Goal: Contribute content: Contribute content

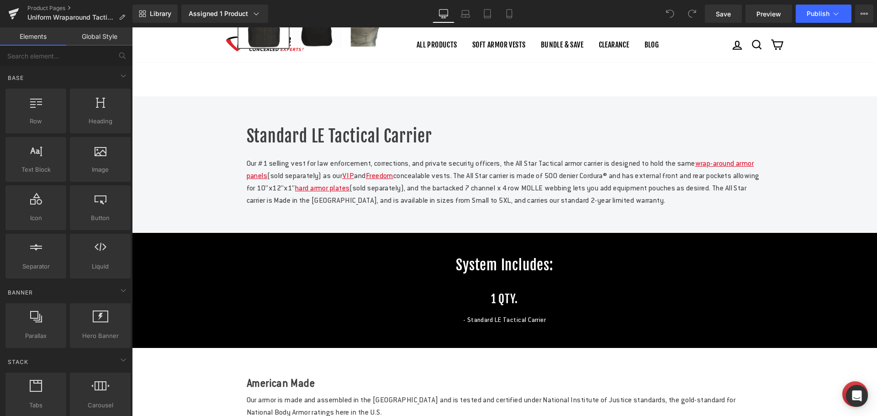
scroll to position [365, 0]
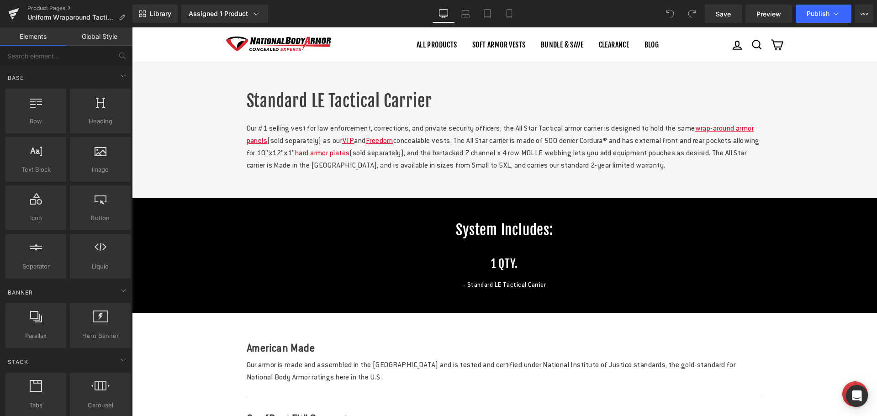
click at [361, 113] on div "Standard LE Tactical Carrier Heading" at bounding box center [505, 101] width 516 height 23
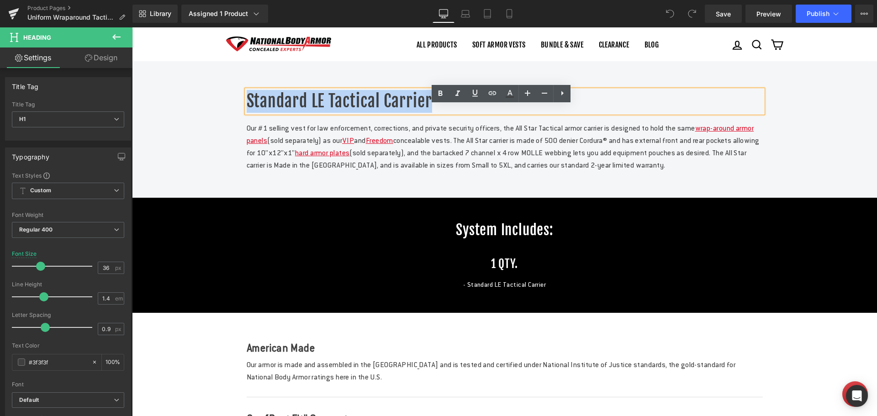
drag, startPoint x: 429, startPoint y: 114, endPoint x: 240, endPoint y: 113, distance: 189.5
click at [240, 113] on div "Standard LE Tactical Carrier Heading Our #1 selling vest for law enforcement, c…" at bounding box center [505, 130] width 530 height 81
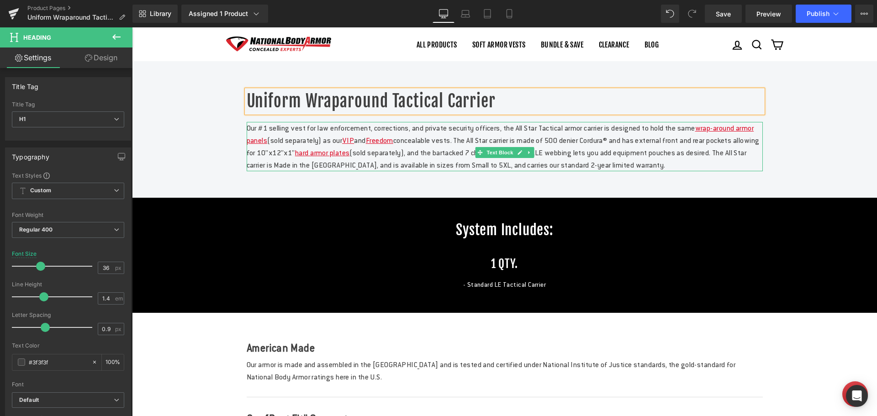
click at [343, 171] on p "Our #1 selling vest for law enforcement, corrections, and private security offi…" at bounding box center [505, 146] width 516 height 49
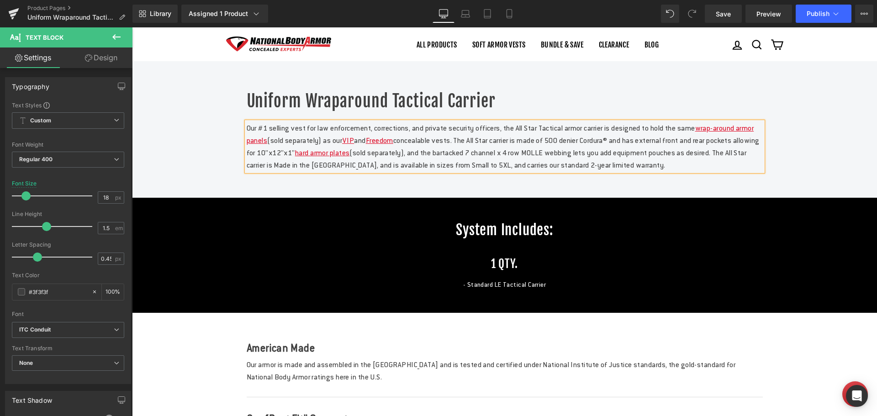
click at [381, 159] on p "Our #1 selling vest for law enforcement, corrections, and private security offi…" at bounding box center [505, 146] width 516 height 49
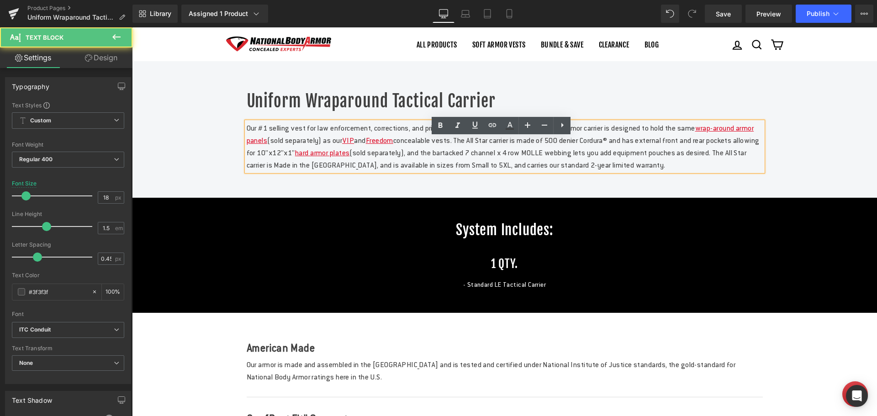
click at [390, 171] on p "Our #1 selling vest for law enforcement, corrections, and private security offi…" at bounding box center [505, 146] width 516 height 49
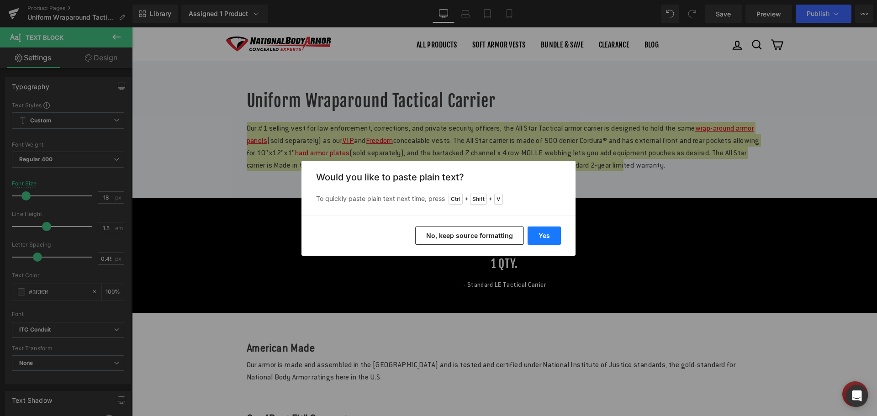
click at [533, 231] on button "Yes" at bounding box center [543, 235] width 33 height 18
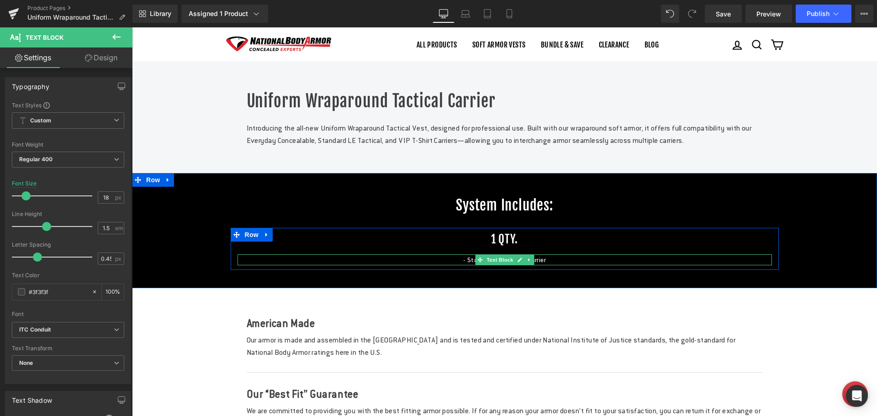
click at [527, 263] on icon at bounding box center [529, 259] width 5 height 5
click at [557, 265] on p "- Standard LE Tactical Carrier" at bounding box center [504, 259] width 534 height 11
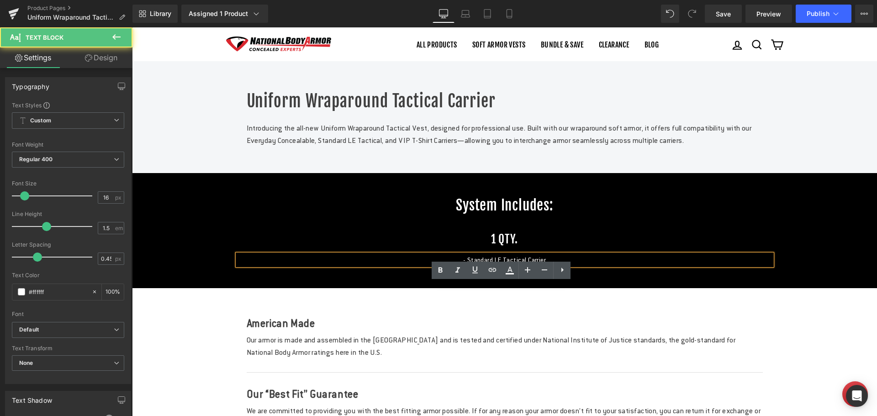
click at [572, 265] on p "- Standard LE Tactical Carrier" at bounding box center [504, 259] width 534 height 11
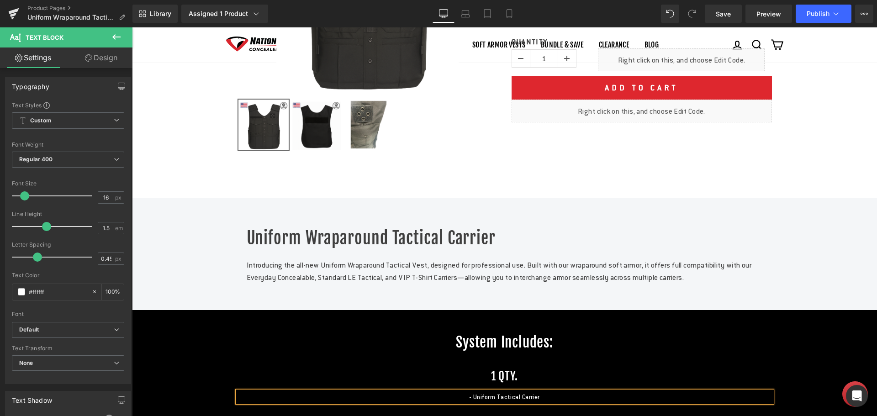
scroll to position [0, 0]
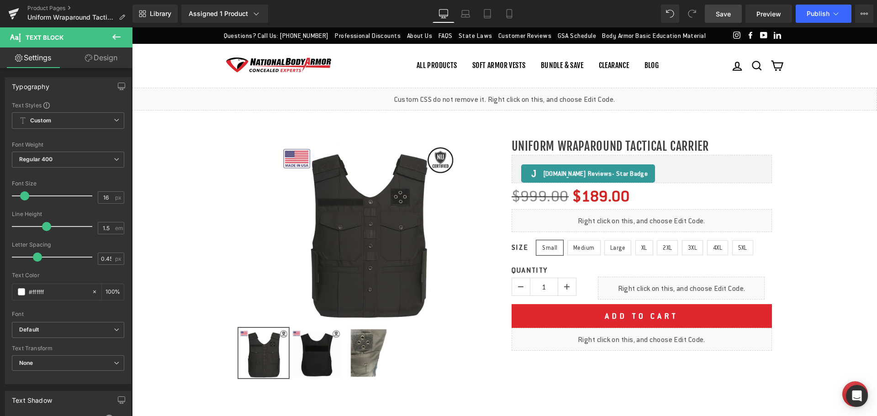
click at [722, 15] on span "Save" at bounding box center [723, 14] width 15 height 10
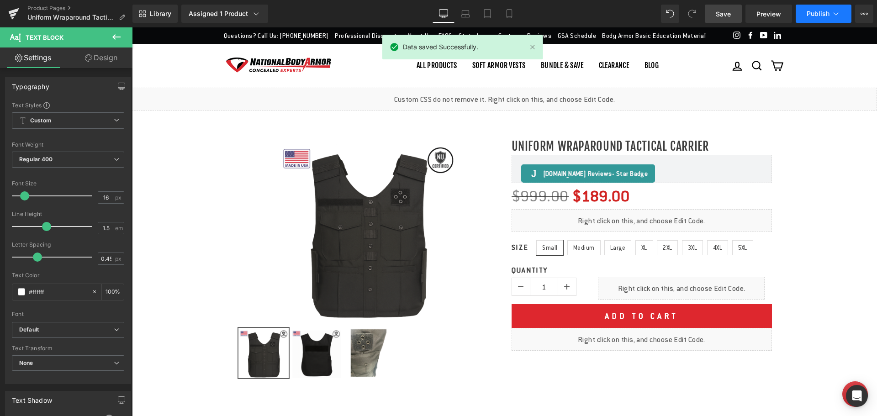
click at [820, 13] on span "Publish" at bounding box center [817, 13] width 23 height 7
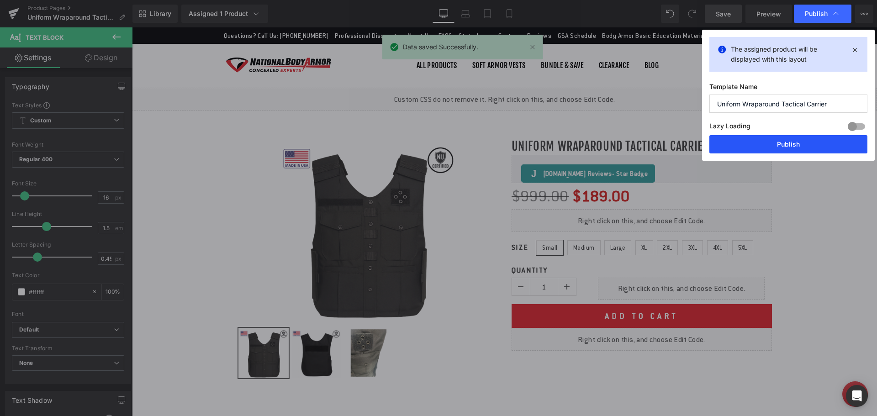
drag, startPoint x: 794, startPoint y: 150, endPoint x: 615, endPoint y: 16, distance: 223.5
click at [794, 150] on button "Publish" at bounding box center [788, 144] width 158 height 18
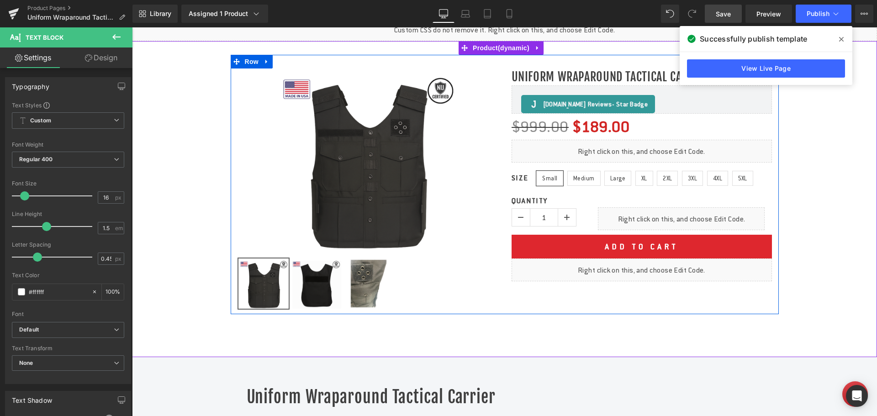
scroll to position [274, 0]
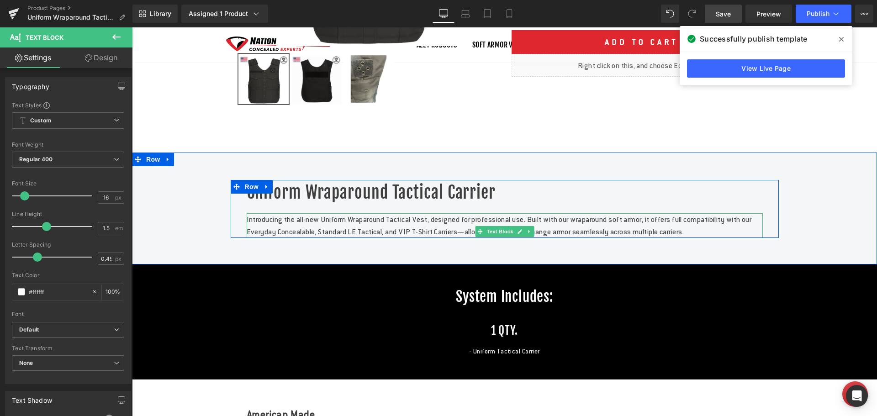
click at [400, 238] on p "Introducing the all-new Uniform Wraparound Tactical Vest, designed for professi…" at bounding box center [505, 225] width 516 height 25
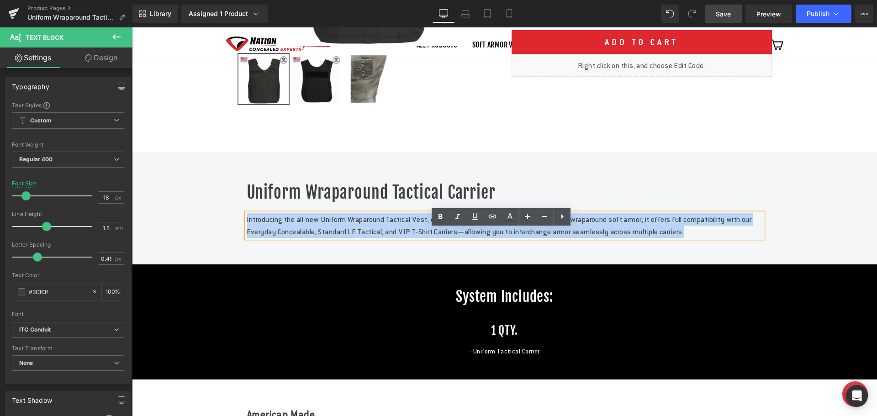
copy p "Introducing the all-new Uniform Wraparound Tactical Vest, designed for professi…"
click at [384, 238] on p "Introducing the all-new Uniform Wraparound Tactical Vest, designed for professi…" at bounding box center [505, 225] width 516 height 25
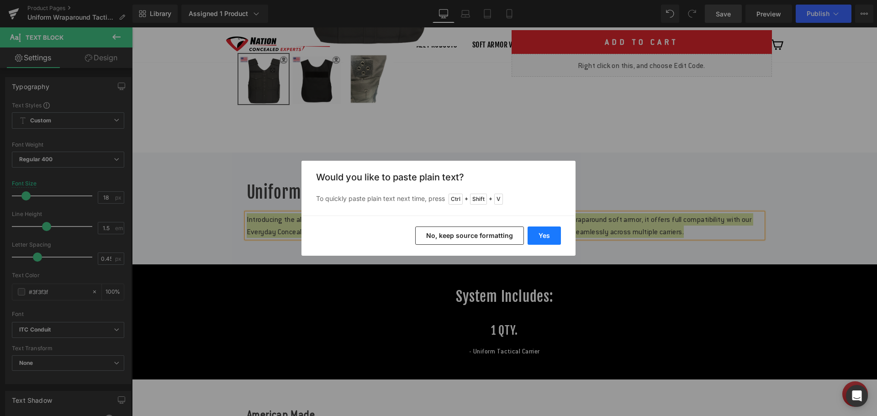
click at [548, 236] on button "Yes" at bounding box center [543, 235] width 33 height 18
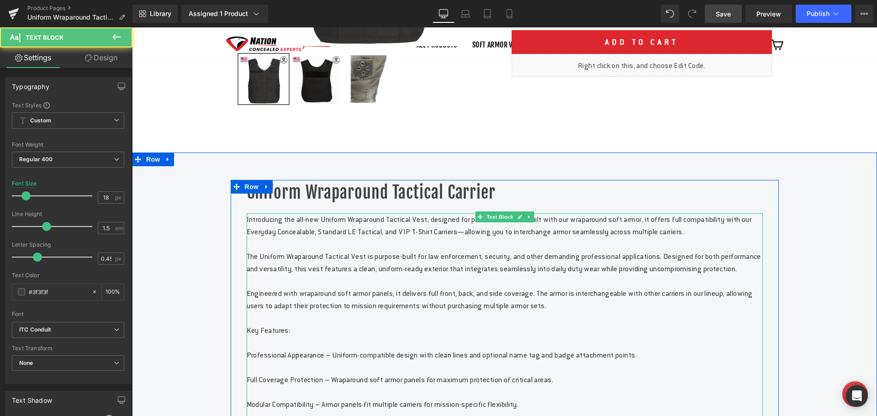
click at [441, 233] on p "Introducing the all-new Uniform Wraparound Tactical Vest, designed for professi…" at bounding box center [505, 225] width 516 height 25
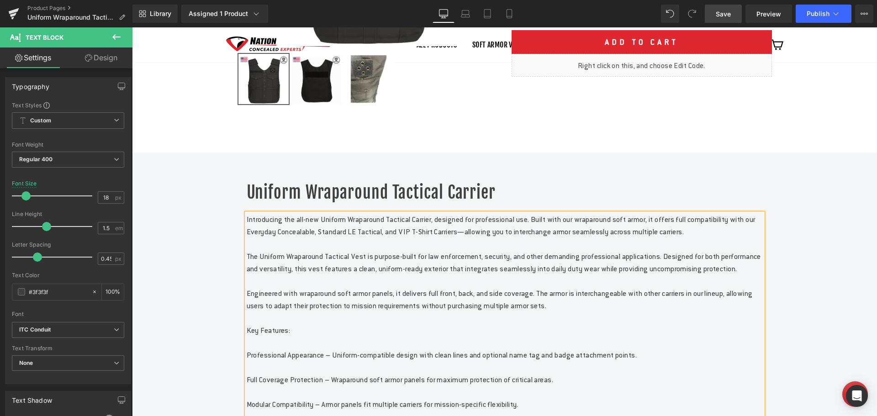
click at [579, 234] on p "Introducing the all-new Uniform Wraparound Tactical Carrier, designed for profe…" at bounding box center [505, 225] width 516 height 25
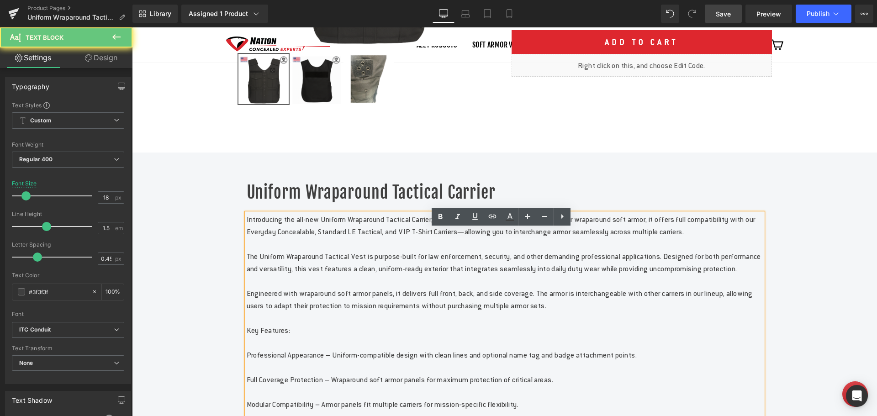
click at [579, 234] on p "Introducing the all-new Uniform Wraparound Tactical Carrier, designed for profe…" at bounding box center [505, 225] width 516 height 25
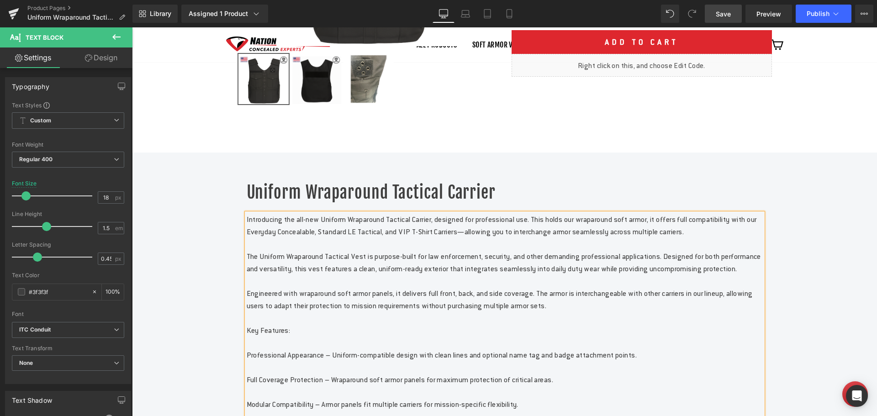
click at [370, 275] on p "The Uniform Wraparound Tactical Vest is purpose-built for law enforcement, secu…" at bounding box center [505, 262] width 516 height 25
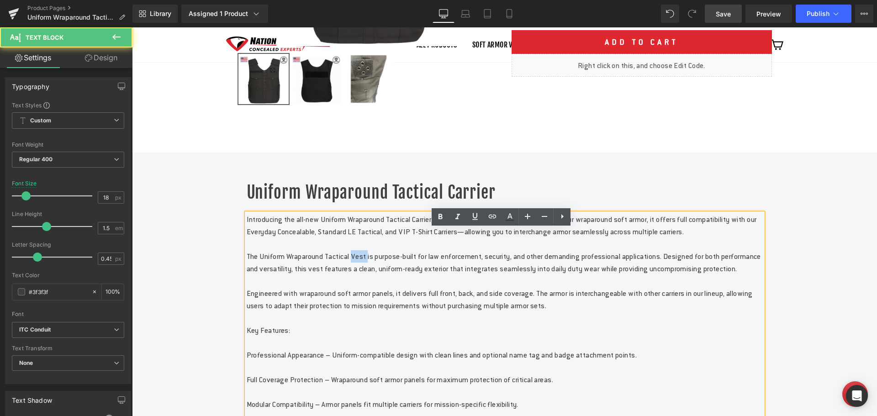
click at [370, 275] on p "The Uniform Wraparound Tactical Vest is purpose-built for law enforcement, secu…" at bounding box center [505, 262] width 516 height 25
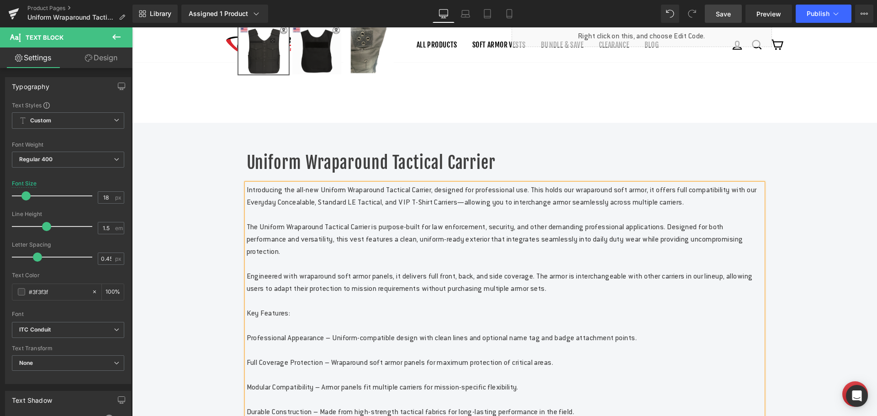
scroll to position [320, 0]
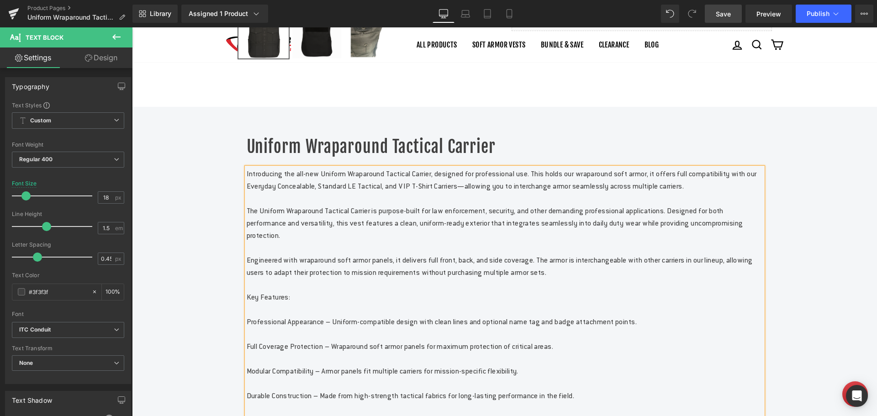
click at [295, 279] on p "Engineered with wraparound soft armor panels, it delivers full front, back, and…" at bounding box center [505, 266] width 516 height 25
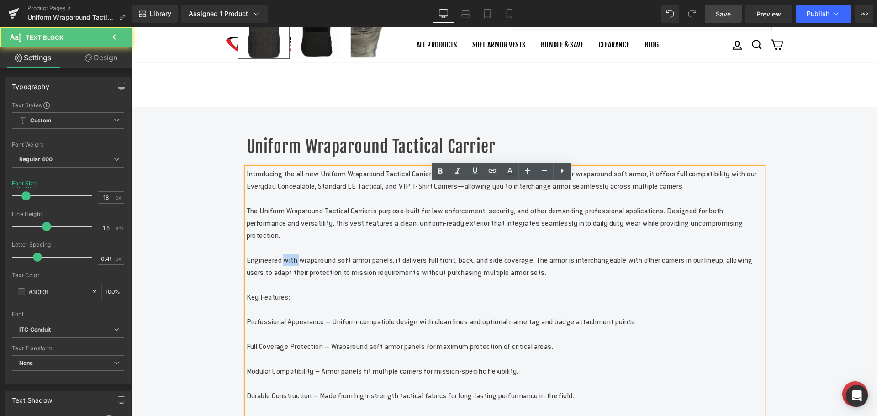
click at [295, 279] on p "Engineered with wraparound soft armor panels, it delivers full front, back, and…" at bounding box center [505, 266] width 516 height 25
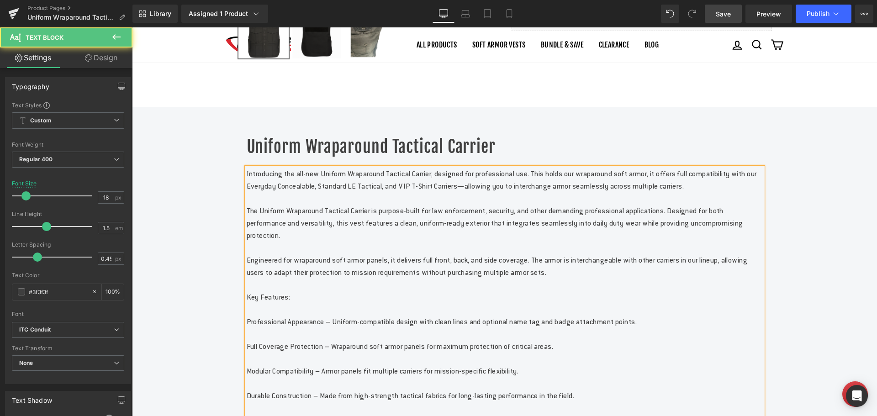
click at [606, 279] on p "Engineered for wraparound soft armor panels, it delivers full front, back, and …" at bounding box center [505, 266] width 516 height 25
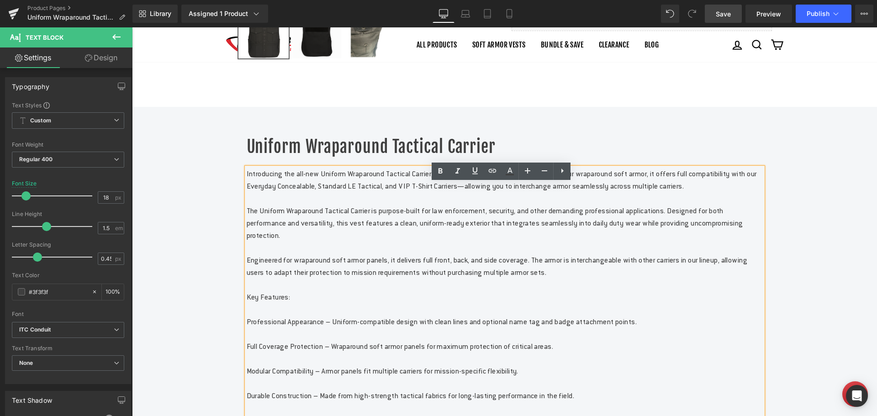
click at [574, 279] on p "Engineered for wraparound soft armor panels, it delivers full front, back, and …" at bounding box center [505, 266] width 516 height 25
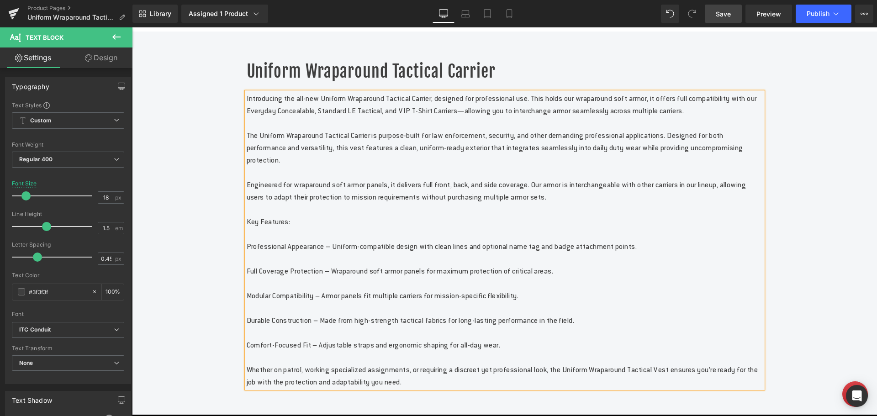
scroll to position [411, 0]
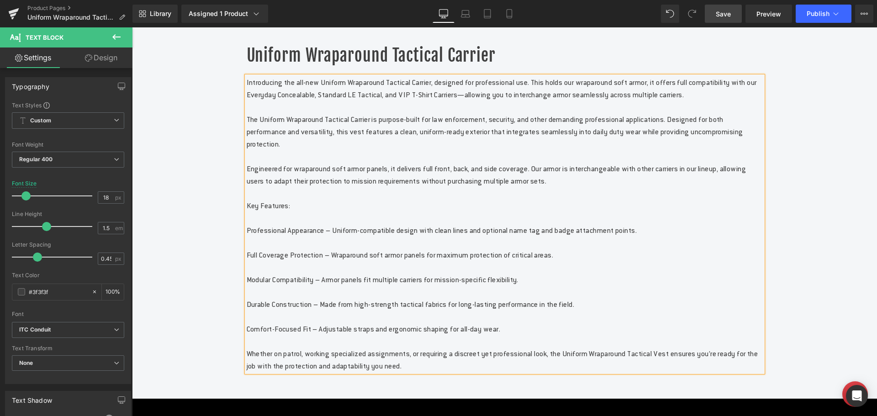
click at [341, 261] on p "Full Coverage Protection – Wraparound soft armor panels for maximum protection …" at bounding box center [505, 255] width 516 height 12
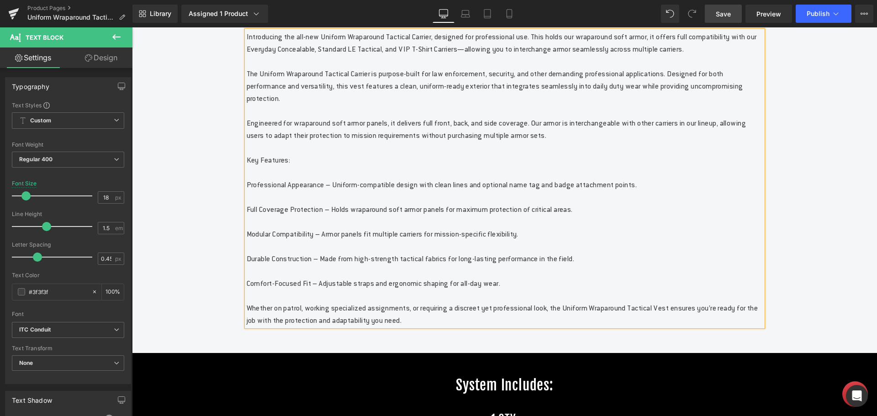
click at [333, 240] on p "Modular Compatibility – Armor panels fit multiple carriers for mission-specific…" at bounding box center [505, 234] width 516 height 12
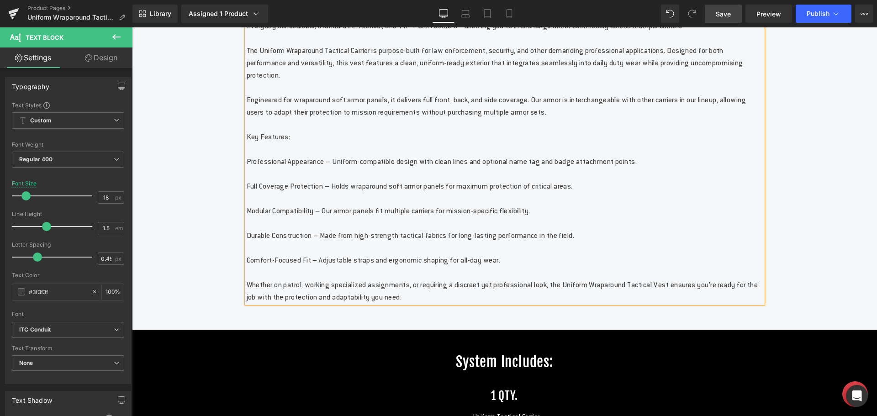
scroll to position [502, 0]
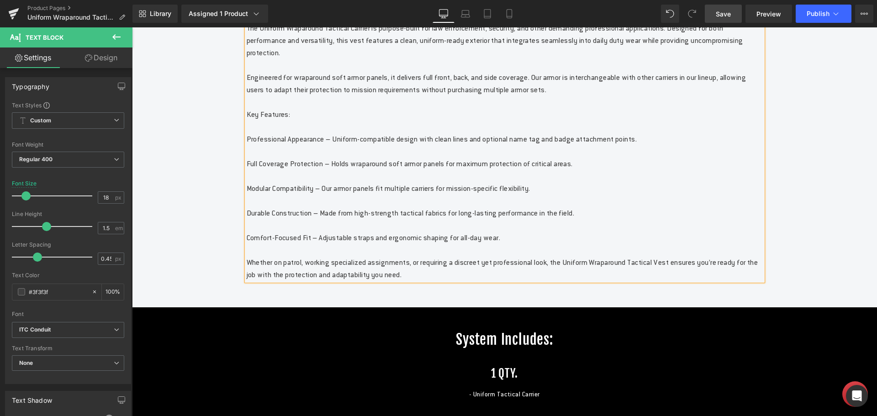
click at [710, 281] on p "Whether on patrol, working specialized assignments, or requiring a discreet yet…" at bounding box center [505, 268] width 516 height 25
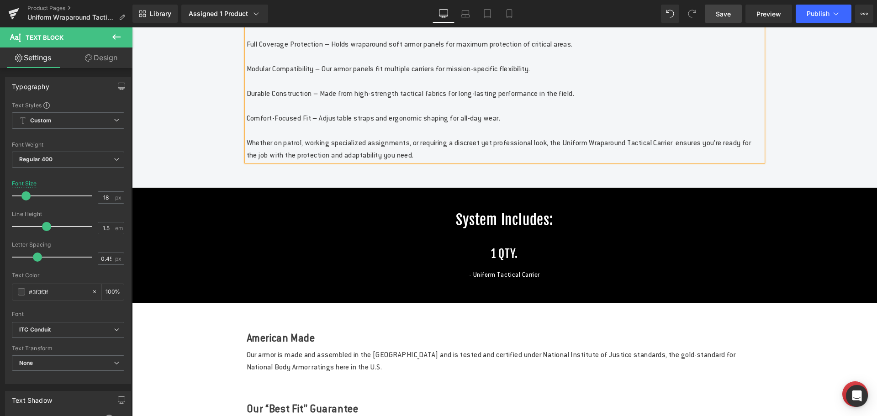
scroll to position [639, 0]
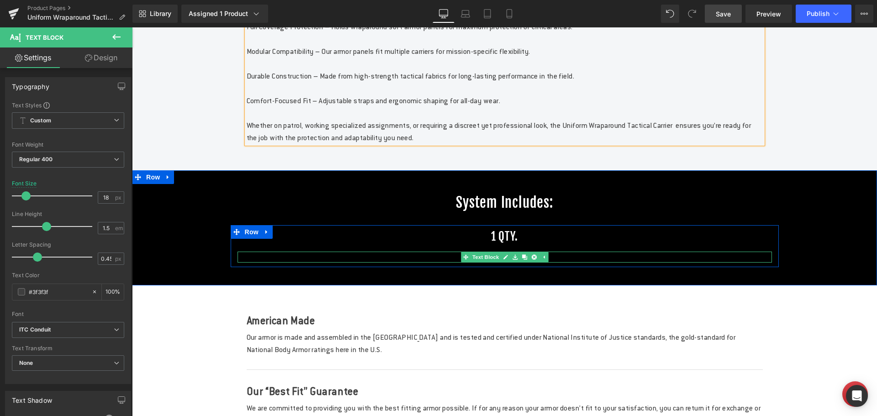
click at [572, 263] on p "- Uniform Tactical Carrier" at bounding box center [504, 257] width 534 height 11
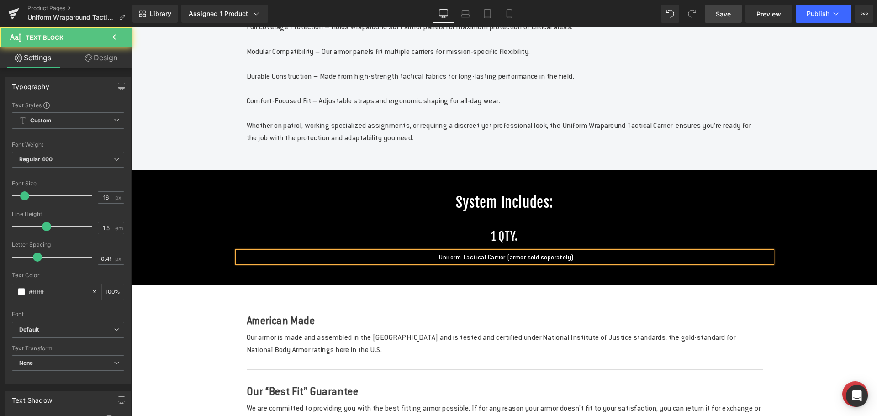
click at [637, 263] on p "- Uniform Tactical Carrier (armor sold seperately)" at bounding box center [504, 257] width 534 height 11
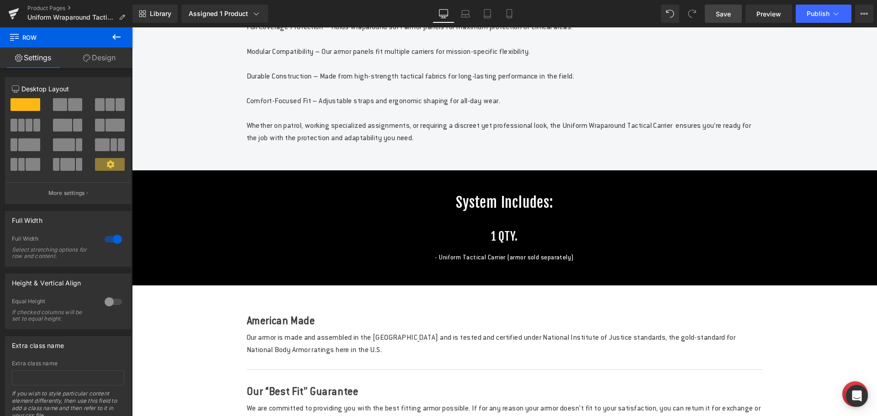
click at [723, 15] on span "Save" at bounding box center [723, 14] width 15 height 10
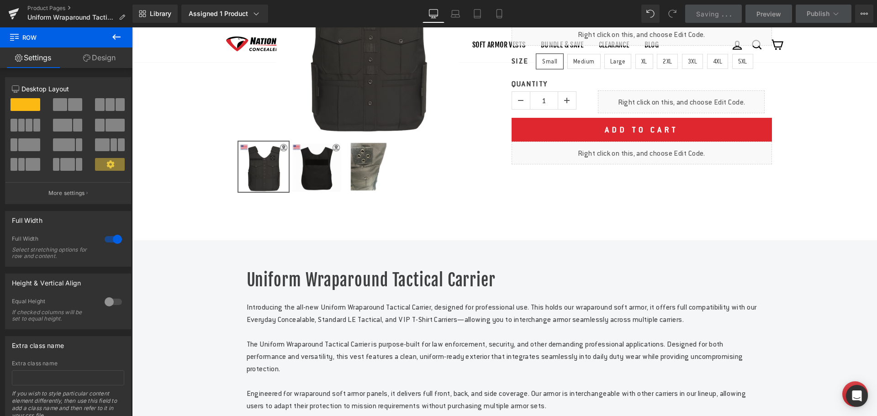
scroll to position [183, 0]
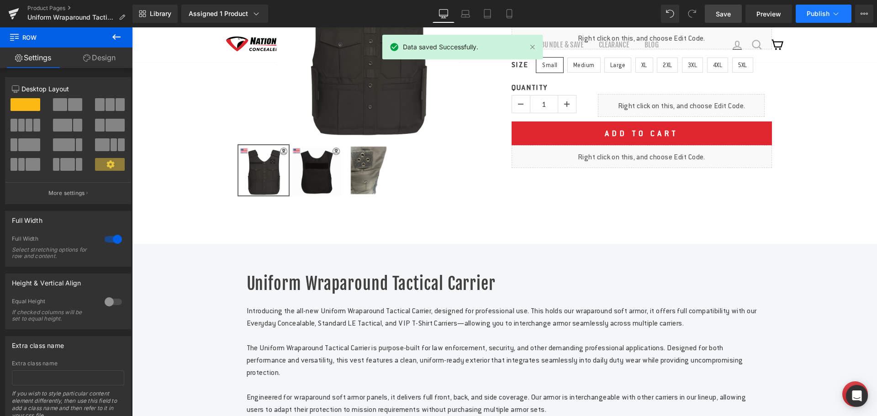
click at [806, 11] on button "Publish" at bounding box center [823, 14] width 56 height 18
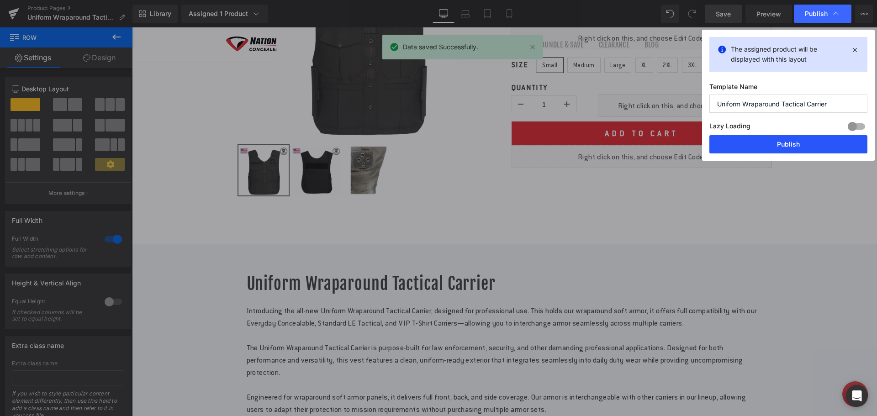
click at [789, 143] on button "Publish" at bounding box center [788, 144] width 158 height 18
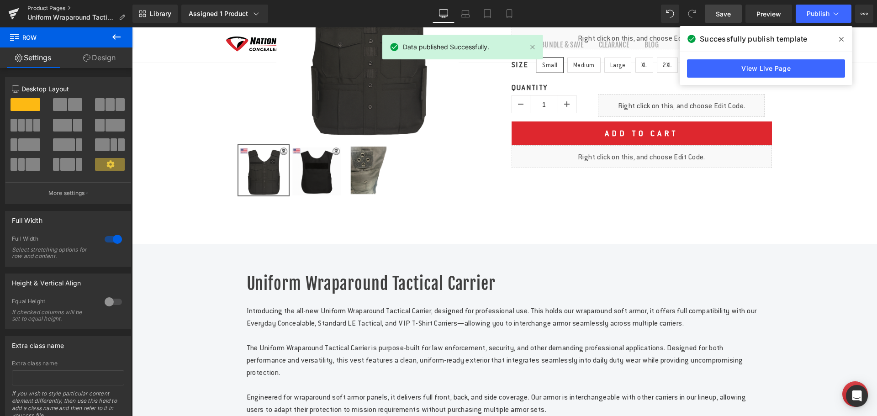
click at [58, 8] on link "Product Pages" at bounding box center [79, 8] width 105 height 7
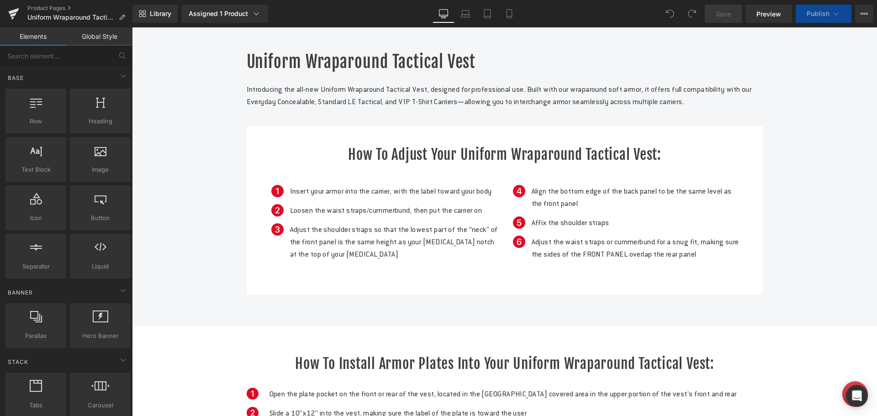
scroll to position [398, 0]
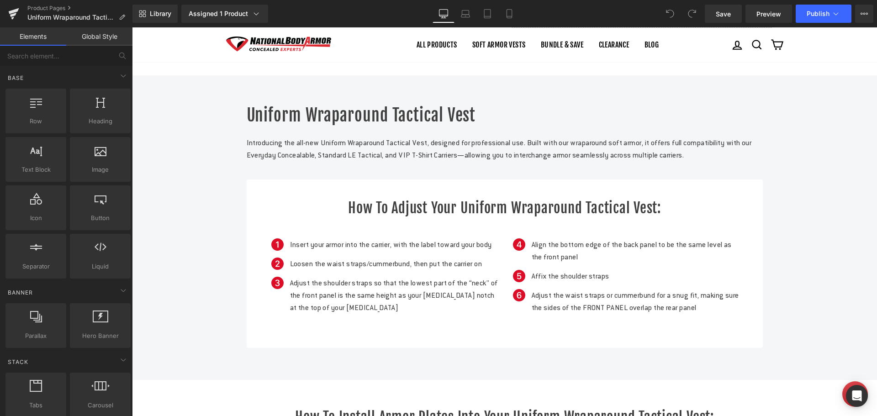
click at [383, 161] on p "Introducing the all-new Uniform Wraparound Tactical Vest, designed for professi…" at bounding box center [505, 149] width 516 height 25
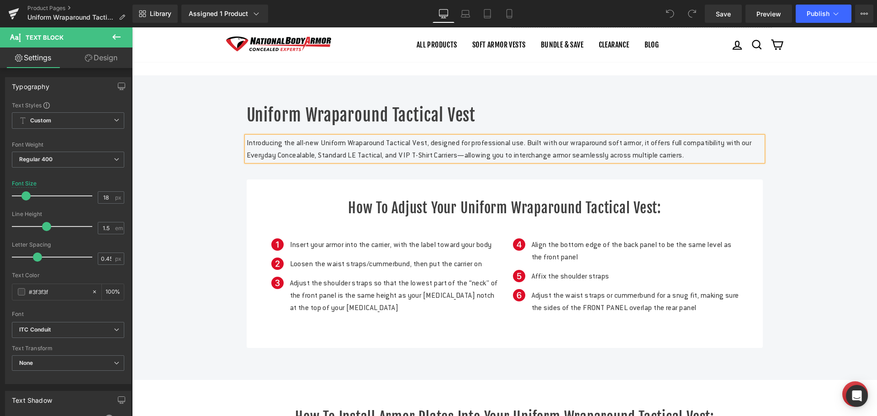
click at [382, 161] on p "Introducing the all-new Uniform Wraparound Tactical Vest, designed for professi…" at bounding box center [505, 149] width 516 height 25
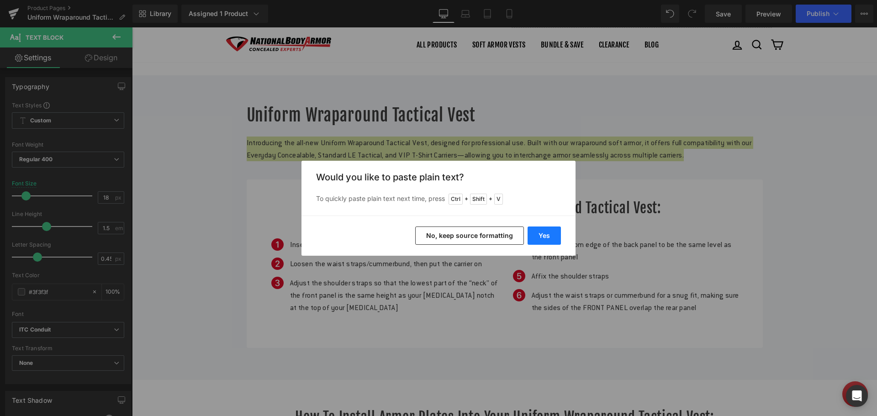
click at [548, 234] on button "Yes" at bounding box center [543, 235] width 33 height 18
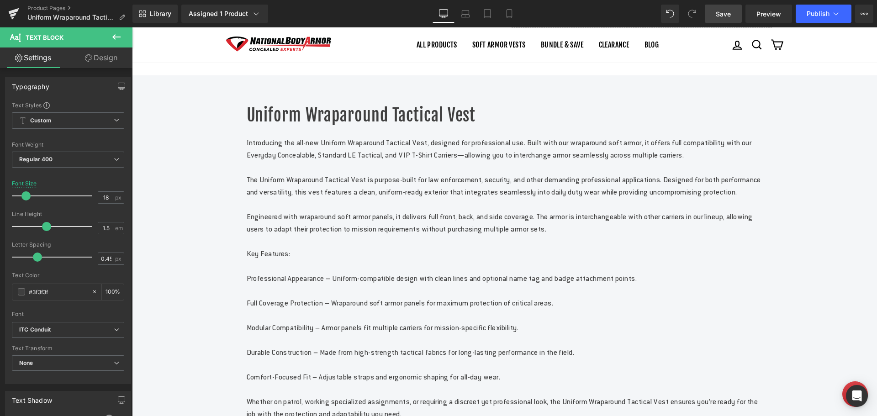
click at [720, 14] on span "Save" at bounding box center [723, 14] width 15 height 10
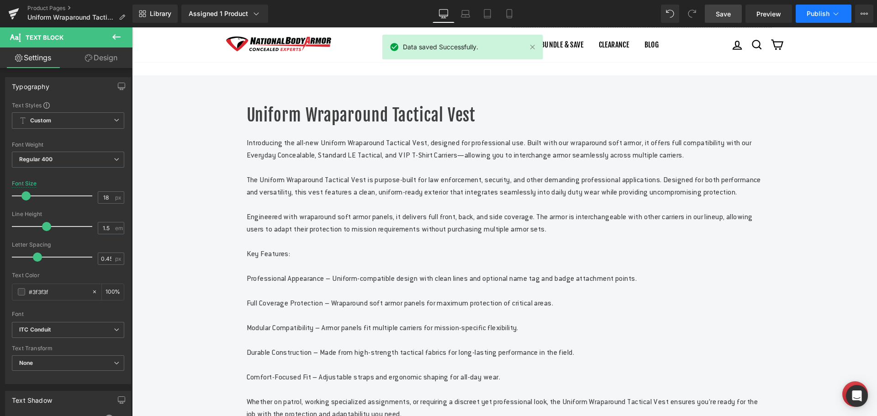
click at [805, 13] on button "Publish" at bounding box center [823, 14] width 56 height 18
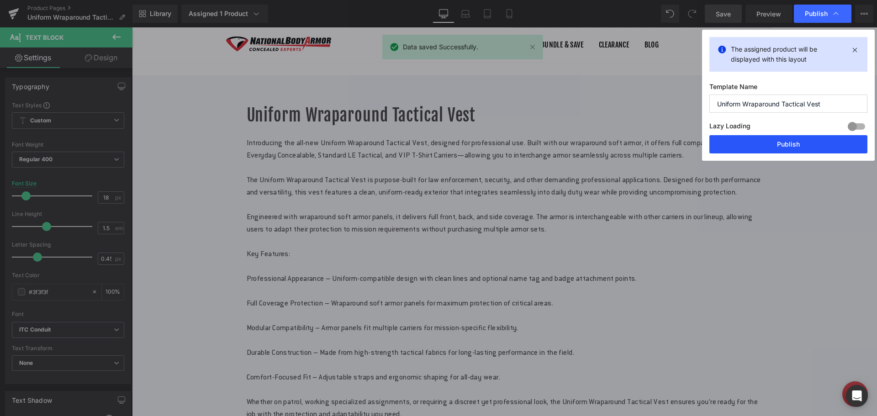
click at [753, 144] on button "Publish" at bounding box center [788, 144] width 158 height 18
